Goal: Find specific page/section: Find specific page/section

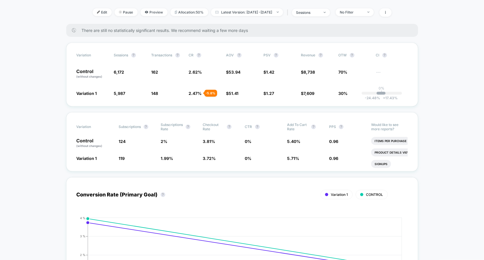
scroll to position [77, 0]
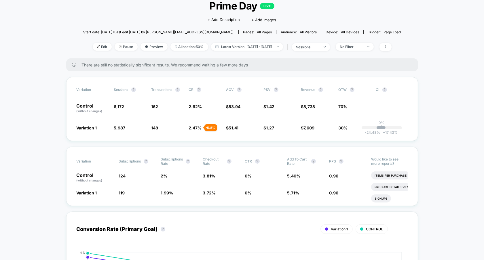
scroll to position [39, 0]
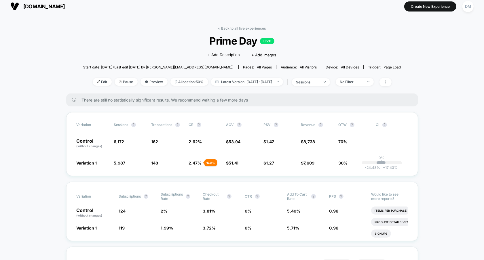
scroll to position [0, 0]
